Goal: Task Accomplishment & Management: Manage account settings

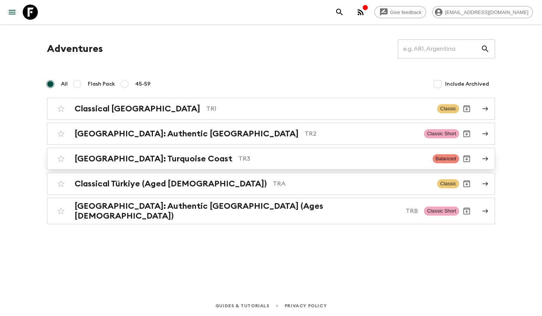
click at [162, 156] on h2 "[GEOGRAPHIC_DATA]: Turquoise Coast" at bounding box center [154, 159] width 158 height 10
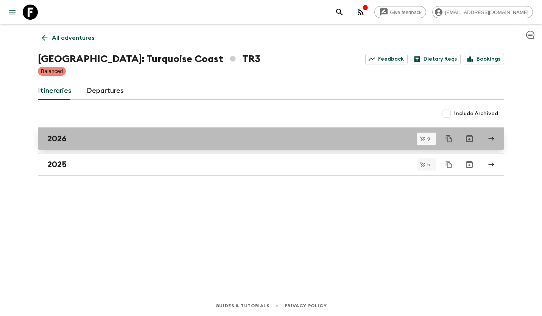
click at [105, 145] on link "2026" at bounding box center [271, 138] width 466 height 23
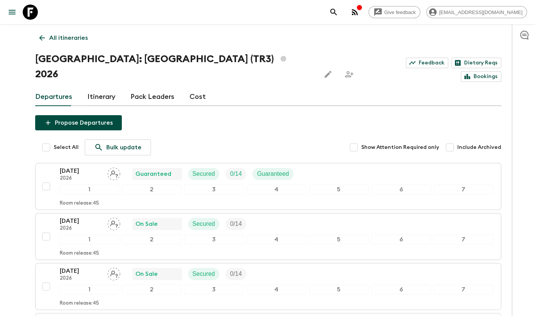
click at [200, 88] on link "Cost" at bounding box center [198, 97] width 16 height 18
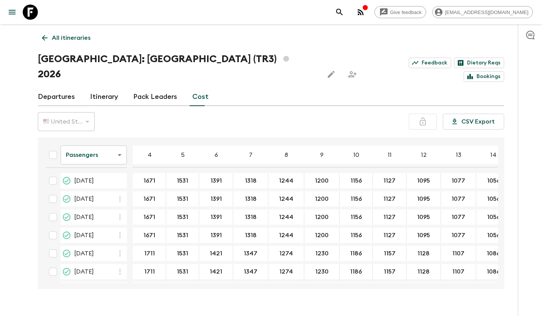
click at [97, 141] on body "Give feedback [EMAIL_ADDRESS][DOMAIN_NAME] All itineraries [GEOGRAPHIC_DATA]: T…" at bounding box center [271, 165] width 542 height 330
click at [82, 168] on li "Extras" at bounding box center [94, 170] width 66 height 12
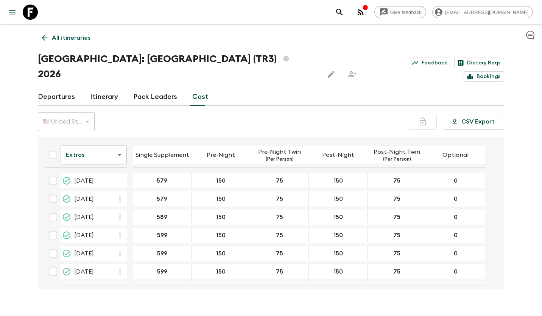
click at [87, 138] on body "Give feedback [EMAIL_ADDRESS][DOMAIN_NAME] All itineraries [GEOGRAPHIC_DATA]: […" at bounding box center [271, 165] width 542 height 330
click at [82, 180] on li "Mandatory" at bounding box center [94, 182] width 66 height 12
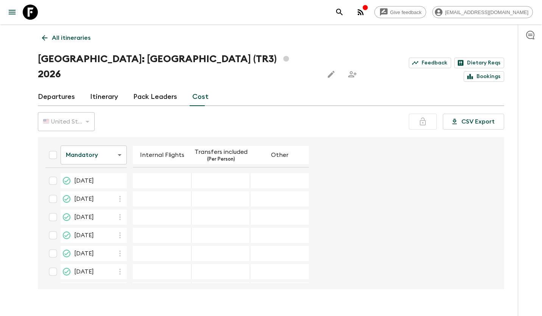
click at [79, 40] on p "All itineraries" at bounding box center [71, 37] width 39 height 9
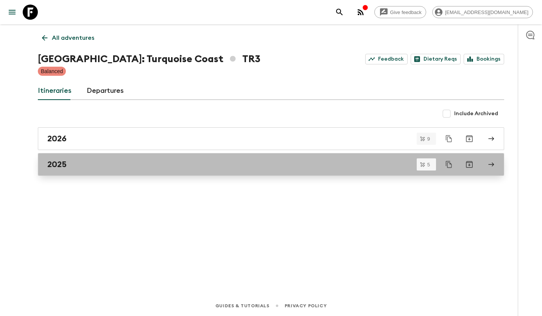
click at [108, 167] on div "2025" at bounding box center [263, 164] width 433 height 10
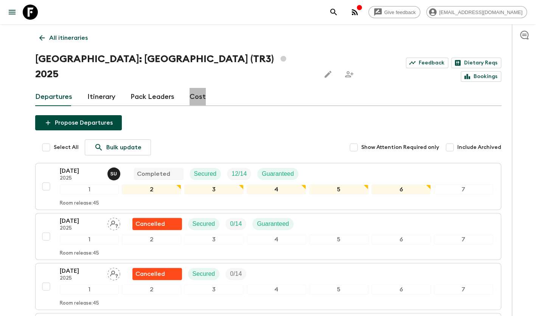
click at [200, 88] on link "Cost" at bounding box center [198, 97] width 16 height 18
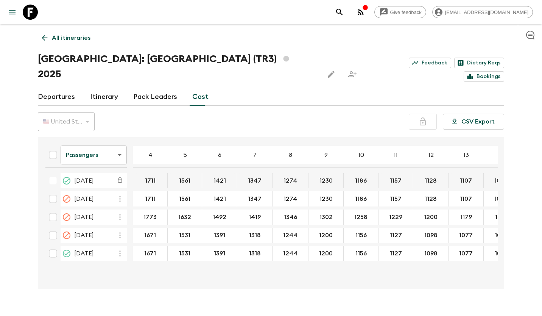
click at [84, 143] on body "Give feedback [EMAIL_ADDRESS][DOMAIN_NAME] All itineraries [GEOGRAPHIC_DATA]: […" at bounding box center [271, 165] width 542 height 330
click at [85, 182] on li "Mandatory" at bounding box center [94, 182] width 66 height 12
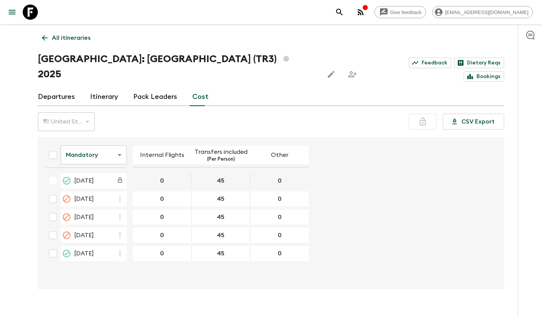
click at [59, 39] on p "All itineraries" at bounding box center [71, 37] width 39 height 9
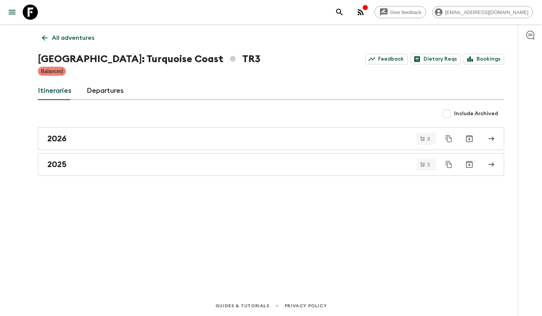
click at [104, 92] on link "Departures" at bounding box center [105, 91] width 37 height 18
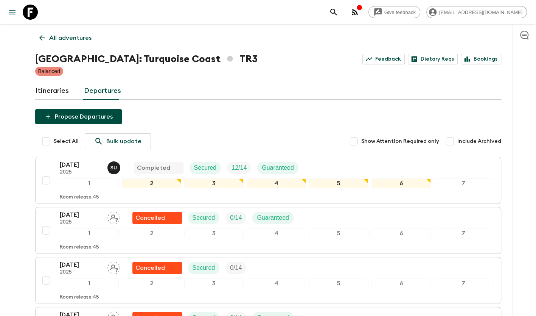
click at [61, 92] on link "Itineraries" at bounding box center [52, 91] width 34 height 18
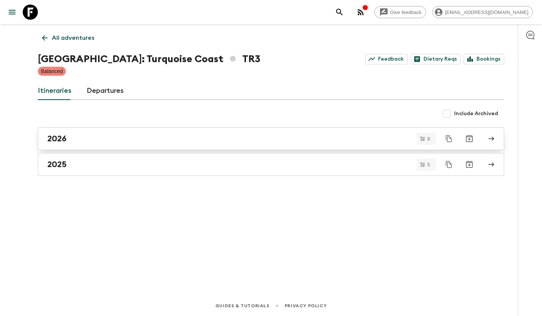
click at [81, 138] on div "2026" at bounding box center [263, 139] width 433 height 10
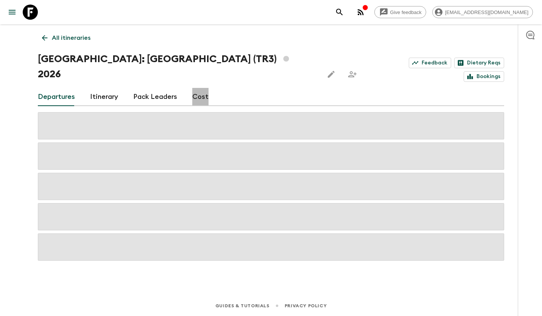
click at [197, 88] on link "Cost" at bounding box center [200, 97] width 16 height 18
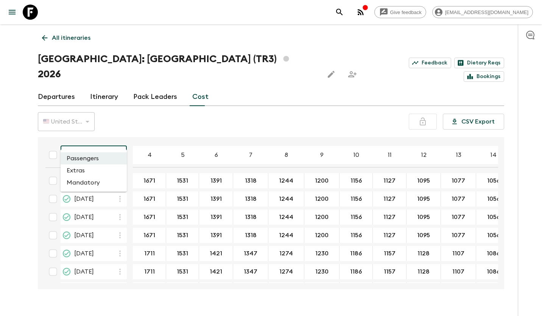
click at [100, 137] on body "Give feedback [EMAIL_ADDRESS][DOMAIN_NAME] All itineraries [GEOGRAPHIC_DATA]: T…" at bounding box center [271, 165] width 542 height 330
click at [85, 179] on li "Mandatory" at bounding box center [94, 182] width 66 height 12
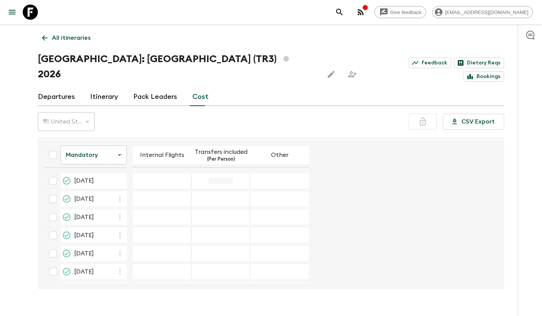
drag, startPoint x: 222, startPoint y: 159, endPoint x: 223, endPoint y: 163, distance: 4.3
click at [222, 173] on div "01 Apr 2026; Transfers included" at bounding box center [220, 180] width 59 height 15
drag, startPoint x: 157, startPoint y: 157, endPoint x: 164, endPoint y: 166, distance: 11.8
click at [159, 159] on table "Mandatory mandatoryCost ​ Internal Flights Transfers included (Per Person) Othe…" at bounding box center [173, 238] width 269 height 196
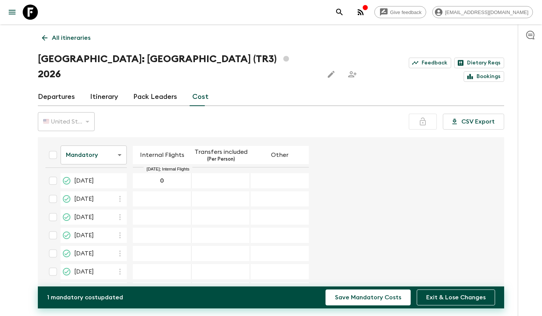
type input "0"
type input "45"
type input "0"
click at [120, 194] on icon "button" at bounding box center [119, 198] width 9 height 9
click at [134, 201] on p "Paste From Above" at bounding box center [158, 200] width 53 height 9
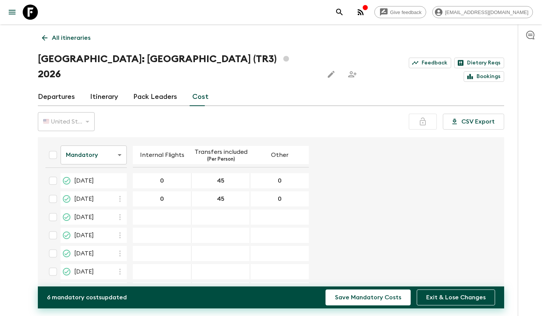
click at [120, 214] on icon "button" at bounding box center [120, 217] width 2 height 6
click at [129, 220] on li "Paste From Above" at bounding box center [151, 218] width 77 height 14
click at [120, 230] on icon "button" at bounding box center [119, 234] width 9 height 9
click at [132, 242] on li "Paste From Above" at bounding box center [151, 237] width 77 height 14
click at [120, 250] on icon "button" at bounding box center [120, 253] width 2 height 6
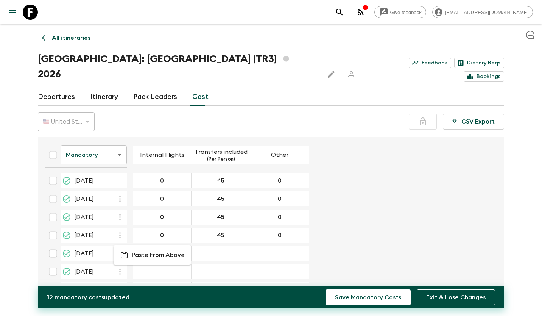
click at [130, 252] on li "Paste From Above" at bounding box center [151, 255] width 77 height 14
click at [122, 267] on icon "button" at bounding box center [119, 271] width 9 height 9
click at [157, 266] on li "Paste From Above" at bounding box center [151, 273] width 77 height 14
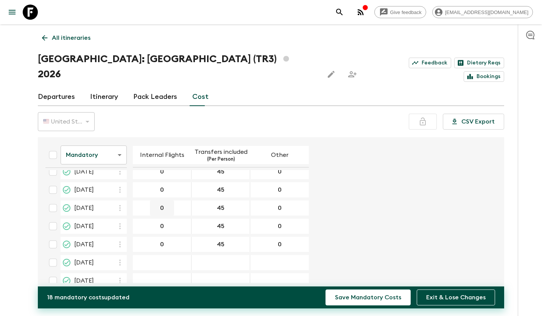
scroll to position [54, 0]
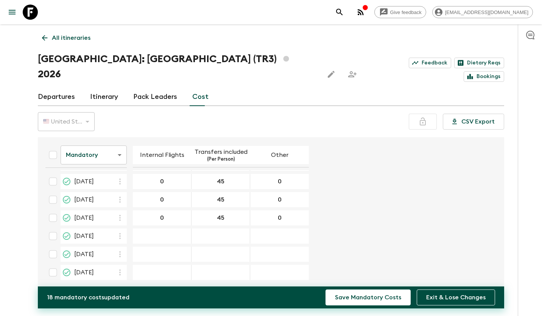
click at [123, 231] on icon "button" at bounding box center [119, 235] width 9 height 9
click at [150, 241] on p "Paste From Above" at bounding box center [158, 237] width 53 height 9
click at [121, 249] on icon "button" at bounding box center [119, 253] width 9 height 9
click at [141, 253] on p "Paste From Above" at bounding box center [158, 255] width 53 height 9
click at [123, 267] on icon "button" at bounding box center [119, 271] width 9 height 9
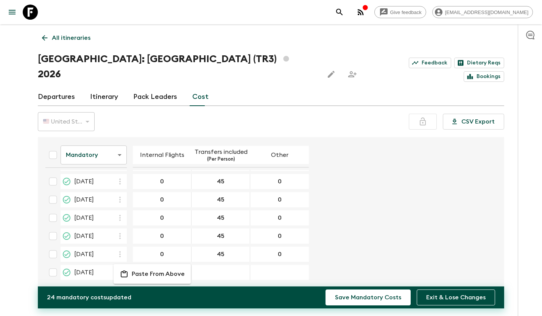
click at [164, 273] on p "Paste From Above" at bounding box center [158, 273] width 53 height 9
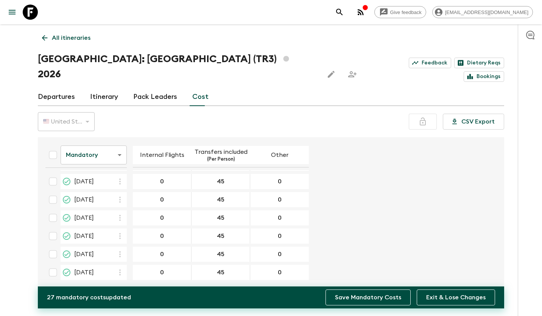
click at [371, 297] on button "Save Mandatory Costs" at bounding box center [367, 297] width 85 height 16
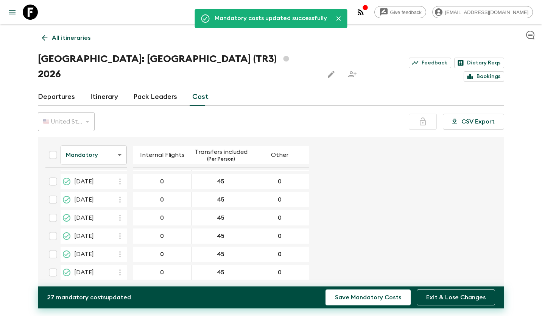
scroll to position [0, 0]
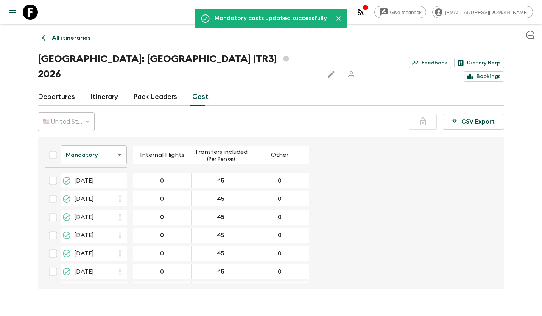
click at [29, 167] on div "Mandatory costs updated successfully All itineraries [GEOGRAPHIC_DATA]: [GEOGRA…" at bounding box center [271, 156] width 484 height 264
